Goal: Task Accomplishment & Management: Use online tool/utility

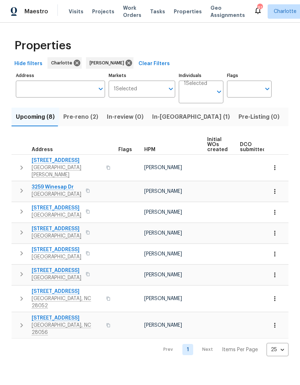
click at [77, 118] on span "Pre-reno (2)" at bounding box center [80, 117] width 35 height 10
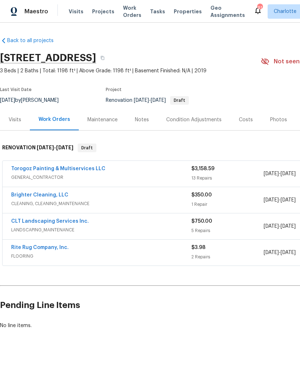
click at [73, 11] on span "Visits" at bounding box center [76, 11] width 15 height 7
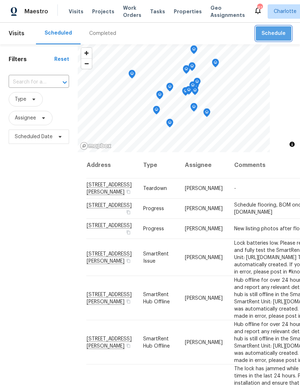
click at [282, 33] on span "Schedule" at bounding box center [274, 33] width 24 height 9
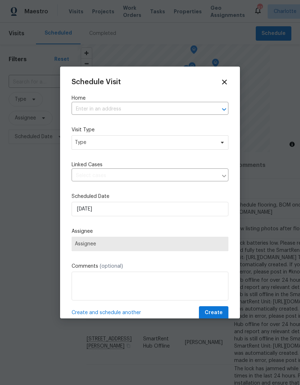
click at [221, 113] on icon "Open" at bounding box center [224, 109] width 9 height 9
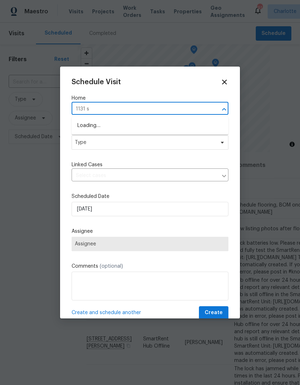
type input "1131 su"
click at [164, 125] on li "1131 Summit Hills Dr, Charlotte, NC 28214" at bounding box center [150, 126] width 157 height 12
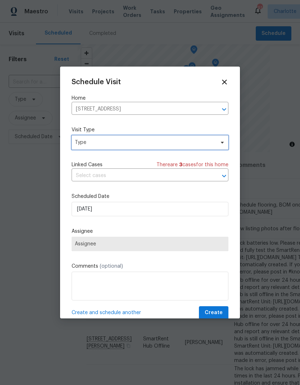
click at [221, 142] on icon at bounding box center [223, 143] width 6 height 6
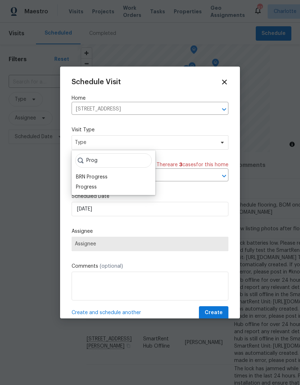
type input "Prog"
click at [80, 189] on div "Progress" at bounding box center [86, 187] width 21 height 7
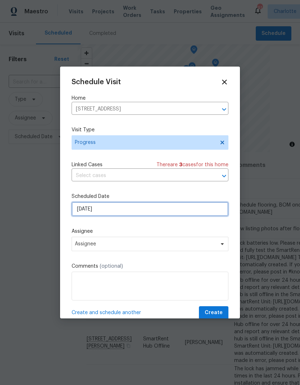
click at [220, 211] on input "8/17/2025" at bounding box center [150, 209] width 157 height 14
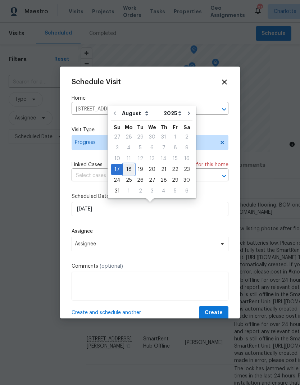
click at [127, 171] on div "18" at bounding box center [129, 169] width 12 height 10
type input "8/18/2025"
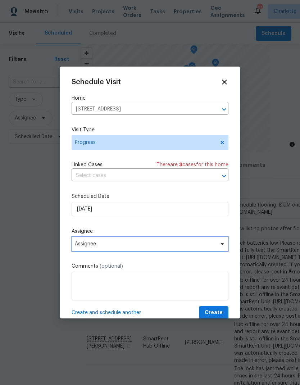
click at [220, 249] on span "Assignee" at bounding box center [150, 244] width 157 height 14
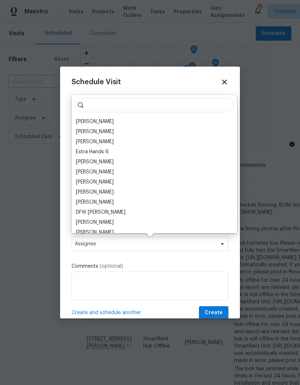
click at [80, 124] on div "[PERSON_NAME]" at bounding box center [95, 121] width 38 height 7
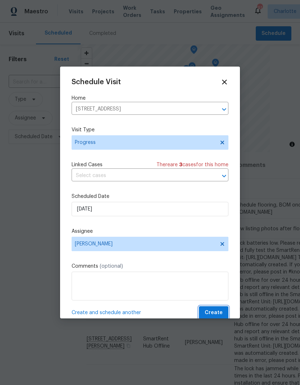
click at [218, 315] on span "Create" at bounding box center [214, 312] width 18 height 9
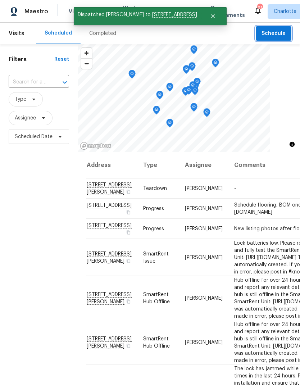
click at [280, 32] on span "Schedule" at bounding box center [274, 33] width 24 height 9
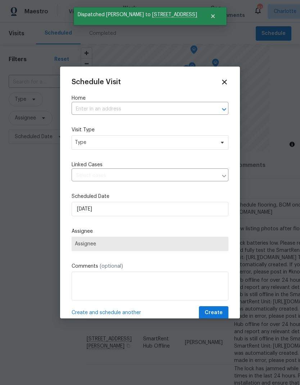
click at [218, 105] on div at bounding box center [219, 109] width 19 height 10
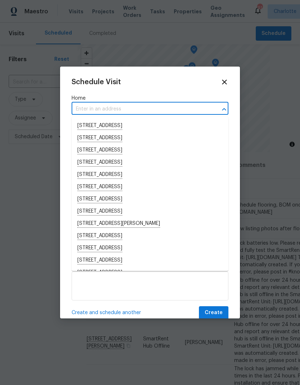
type input "3"
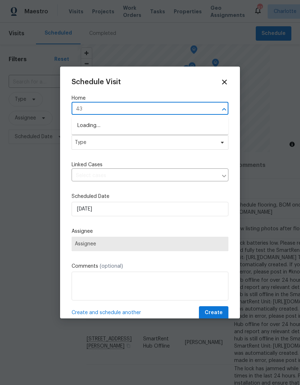
type input "4"
type input "3"
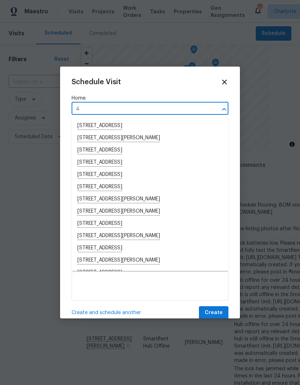
click at [166, 108] on input "4" at bounding box center [140, 109] width 137 height 11
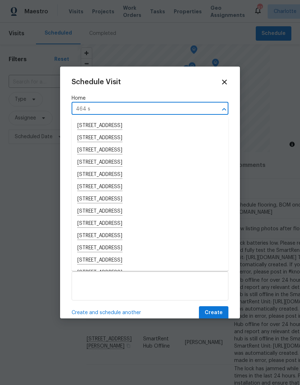
type input "464 su"
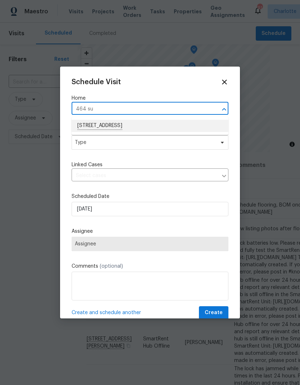
click at [86, 125] on li "464 Summer Ridge Rd, Stanley, NC 28164" at bounding box center [150, 126] width 157 height 12
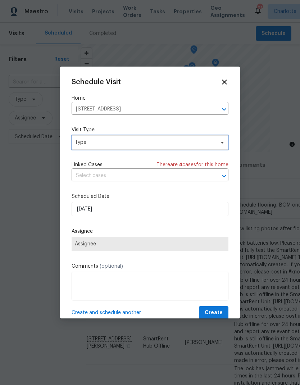
click at [220, 144] on icon at bounding box center [223, 143] width 6 height 6
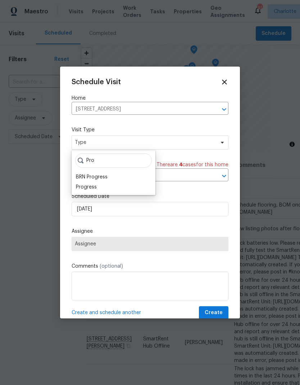
type input "Pro"
click at [80, 188] on div "Progress" at bounding box center [86, 187] width 21 height 7
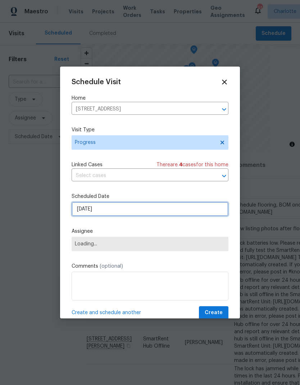
click at [79, 213] on input "8/17/2025" at bounding box center [150, 209] width 157 height 14
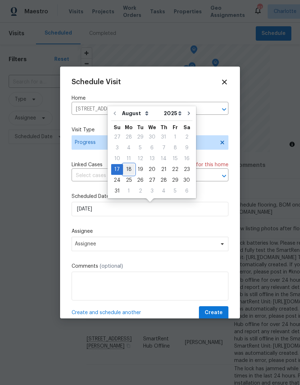
click at [125, 167] on div "18" at bounding box center [129, 169] width 12 height 10
type input "8/18/2025"
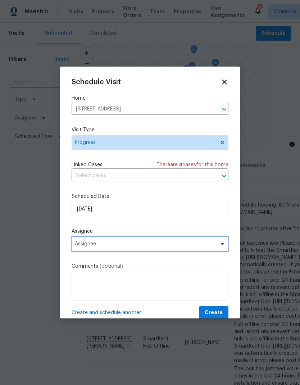
click at [217, 244] on span at bounding box center [221, 244] width 8 height 6
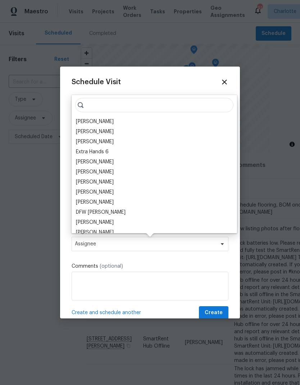
click at [80, 124] on div "[PERSON_NAME]" at bounding box center [95, 121] width 38 height 7
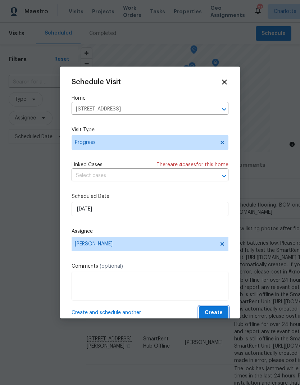
click at [220, 315] on span "Create" at bounding box center [214, 312] width 18 height 9
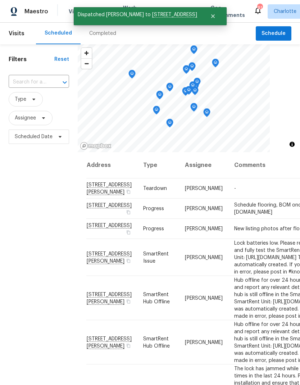
click at [24, 82] on input "text" at bounding box center [29, 82] width 40 height 11
type input "1754 perf"
click at [19, 104] on li "1754 Perfection Ave, Belmont, NC 28012" at bounding box center [38, 99] width 60 height 12
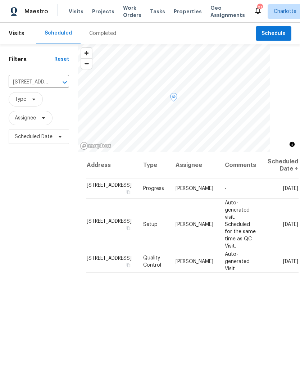
click at [0, 0] on icon at bounding box center [0, 0] width 0 height 0
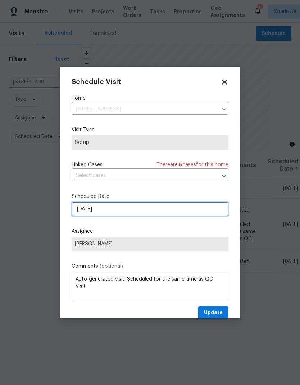
click at [186, 216] on input "8/18/2025" at bounding box center [150, 209] width 157 height 14
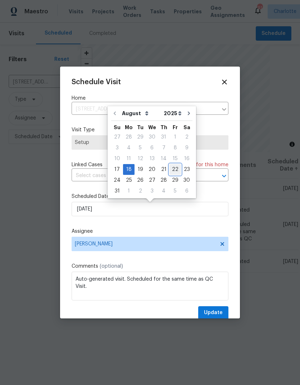
click at [173, 171] on div "22" at bounding box center [176, 169] width 12 height 10
type input "8/22/2025"
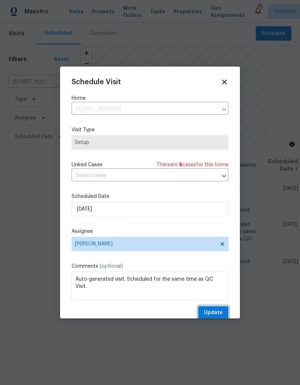
click at [217, 314] on span "Update" at bounding box center [213, 312] width 19 height 9
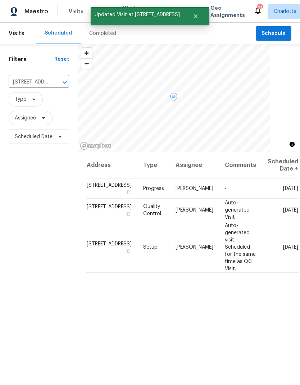
click at [0, 0] on icon at bounding box center [0, 0] width 0 height 0
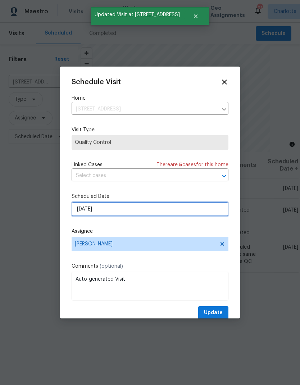
click at [190, 208] on input "8/18/2025" at bounding box center [150, 209] width 157 height 14
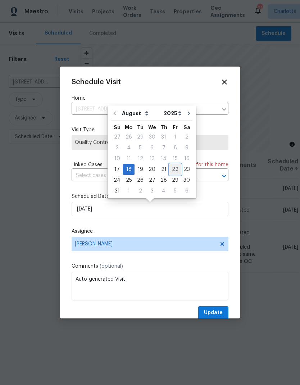
click at [172, 172] on div "22" at bounding box center [176, 169] width 12 height 10
type input "8/22/2025"
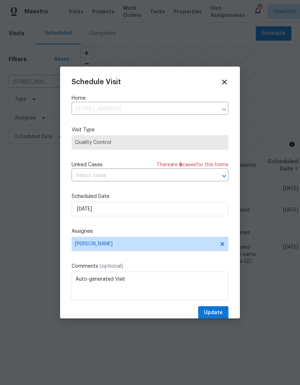
click at [221, 313] on span "Update" at bounding box center [213, 312] width 19 height 9
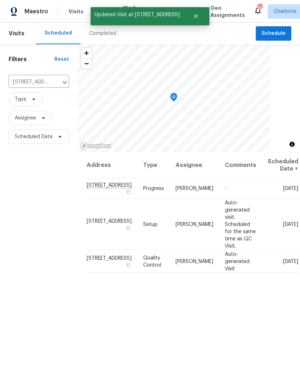
click at [258, 315] on div "Address Type Assignee Comments Scheduled Date ↑ 1754 Perfection Ave, Belmont, N…" at bounding box center [189, 306] width 222 height 308
